Goal: Check status: Check status

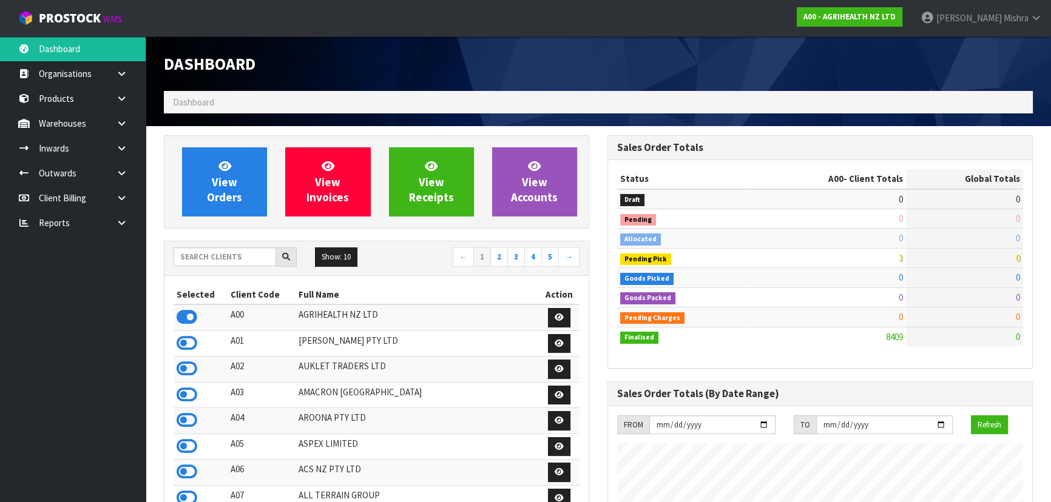
scroll to position [917, 443]
click at [209, 255] on input "text" at bounding box center [225, 257] width 103 height 19
type input "13"
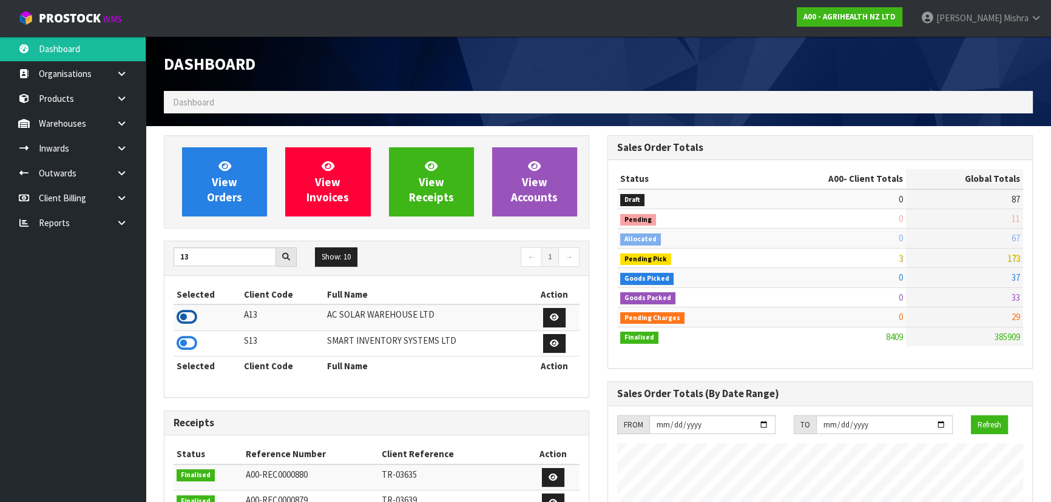
click at [192, 316] on icon at bounding box center [187, 317] width 21 height 18
click at [115, 145] on link at bounding box center [126, 148] width 39 height 25
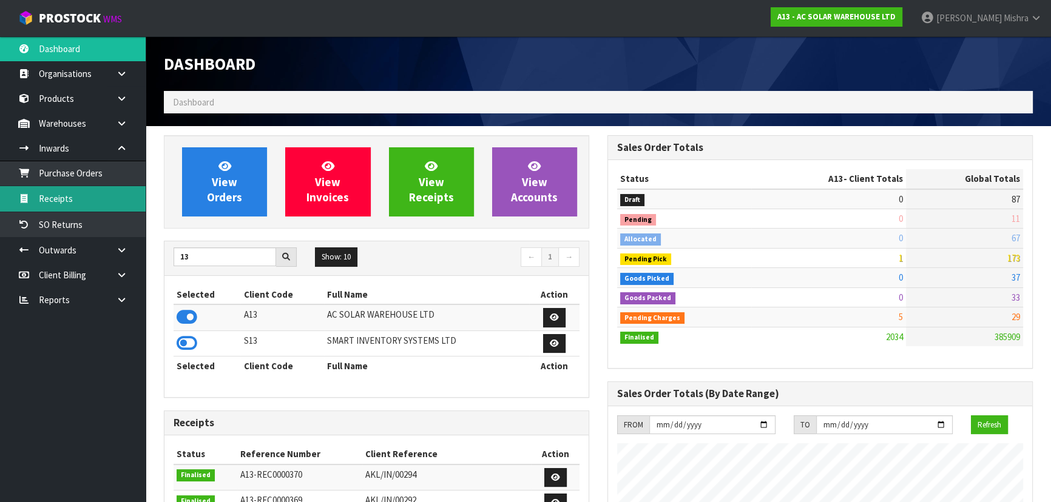
click at [107, 191] on link "Receipts" at bounding box center [73, 198] width 146 height 25
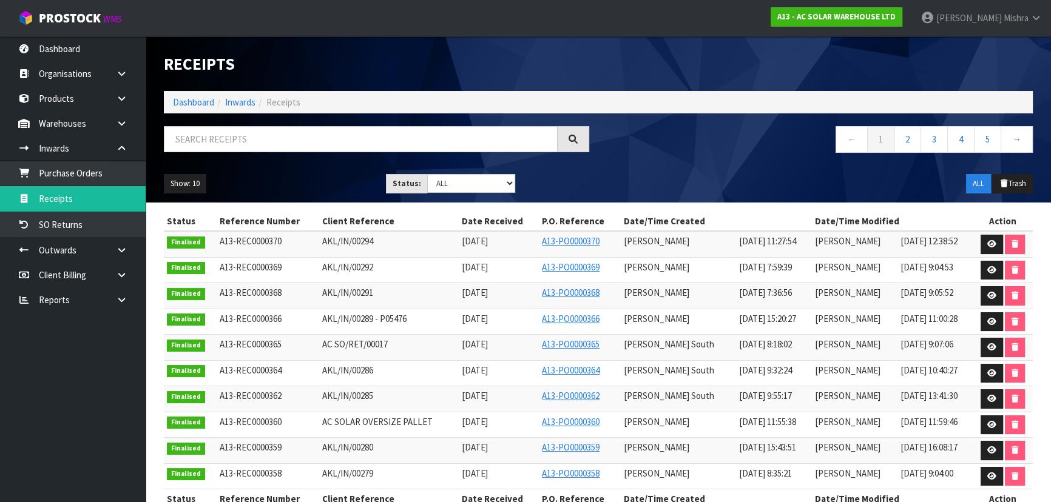
click at [354, 233] on td "AKL/IN/00294" at bounding box center [388, 244] width 139 height 26
click at [352, 240] on span "AKL/IN/00294" at bounding box center [347, 241] width 51 height 12
copy tr "AKL/IN/00294"
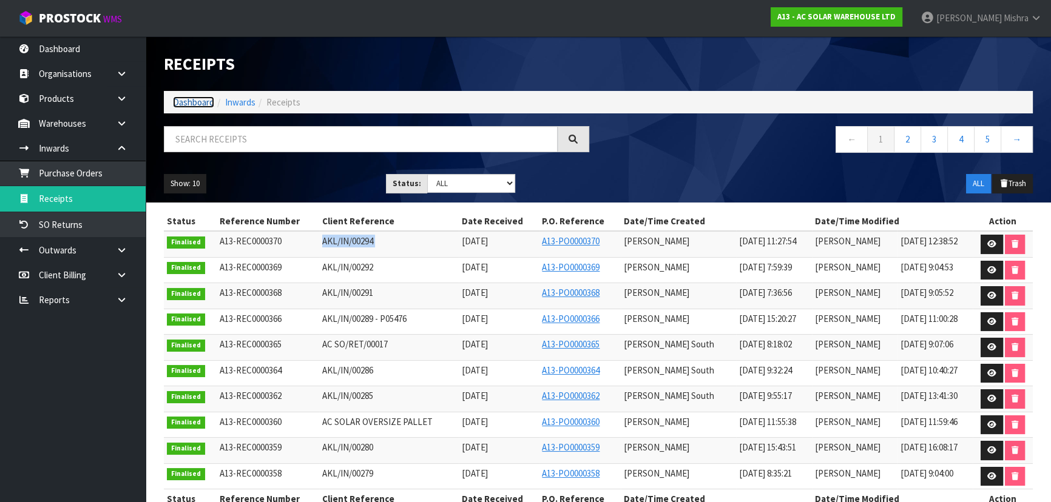
click at [194, 98] on link "Dashboard" at bounding box center [193, 102] width 41 height 12
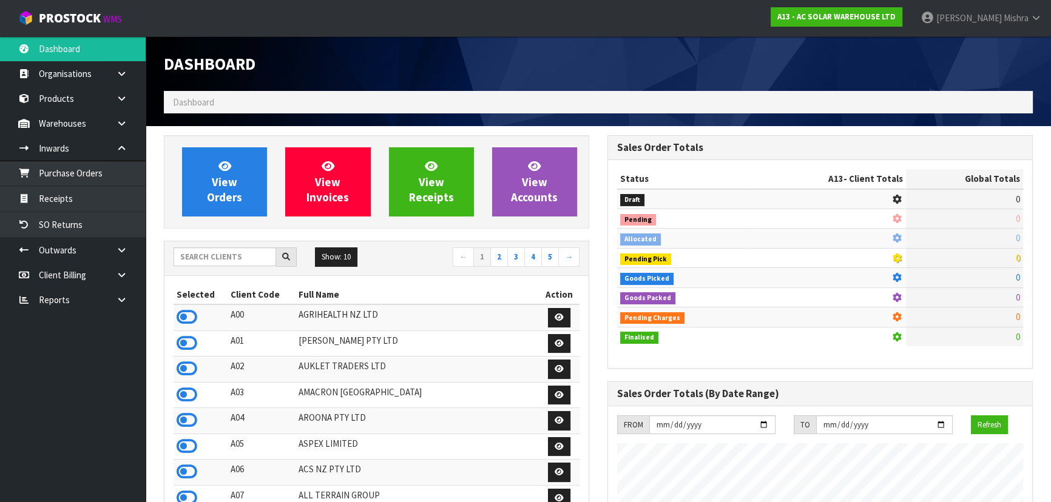
scroll to position [982, 443]
